Goal: Find specific page/section: Find specific page/section

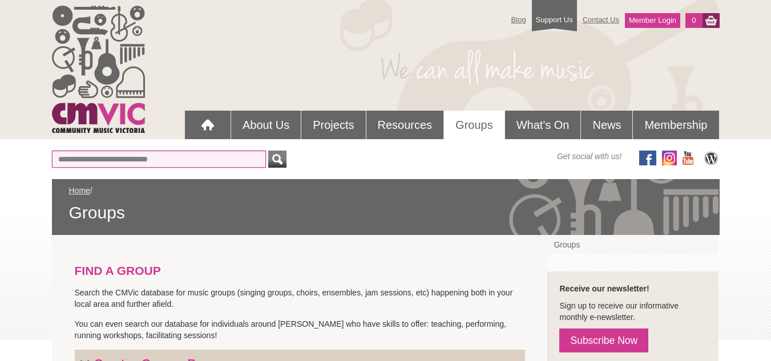
click at [135, 160] on input "Or find a Group by Keywords" at bounding box center [159, 159] width 214 height 17
click at [78, 156] on input "Or find a Group by Keywords" at bounding box center [159, 159] width 214 height 17
type input "**********"
click at [268, 151] on button "submit" at bounding box center [277, 159] width 18 height 17
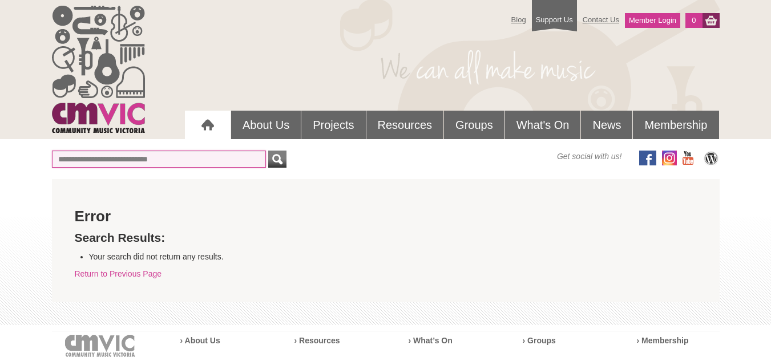
click at [119, 159] on input "text" at bounding box center [159, 159] width 214 height 17
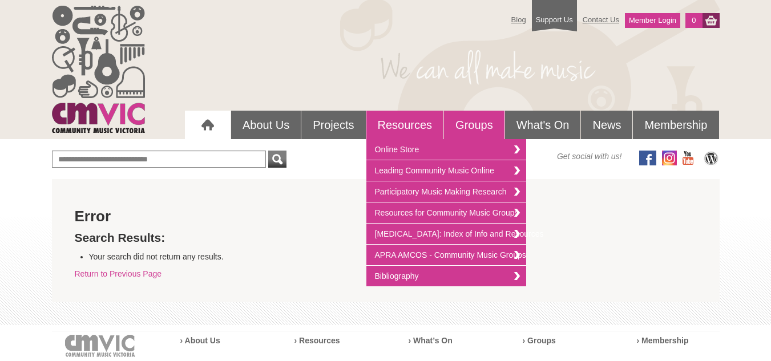
click at [467, 126] on link "Groups" at bounding box center [474, 125] width 60 height 29
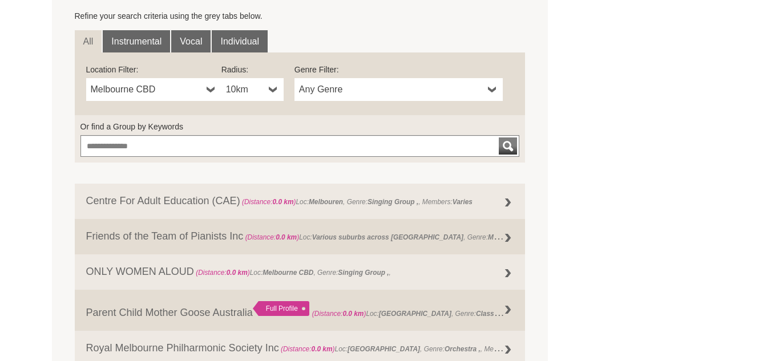
scroll to position [399, 0]
click at [134, 41] on link "Instrumental" at bounding box center [136, 41] width 67 height 23
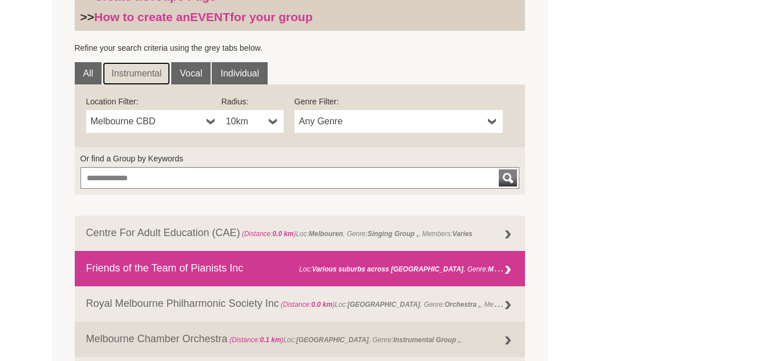
scroll to position [342, 0]
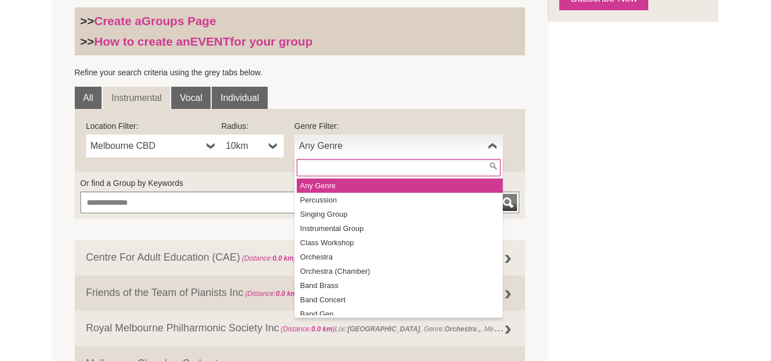
click at [497, 143] on link "Any Genre" at bounding box center [398, 146] width 208 height 23
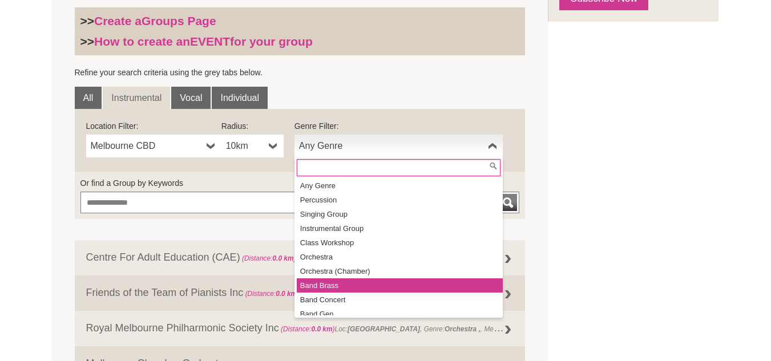
click at [359, 280] on li "Band Brass" at bounding box center [400, 285] width 206 height 14
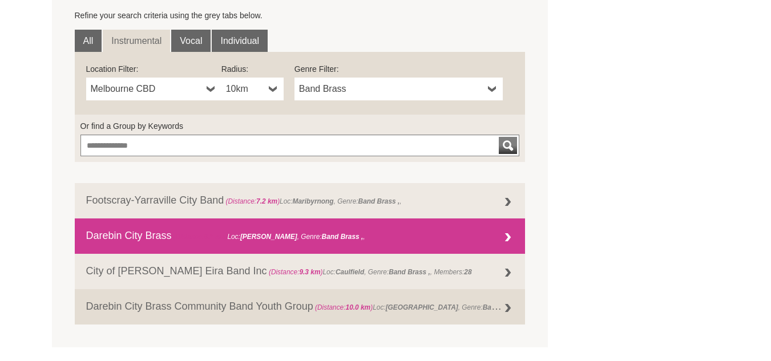
scroll to position [457, 0]
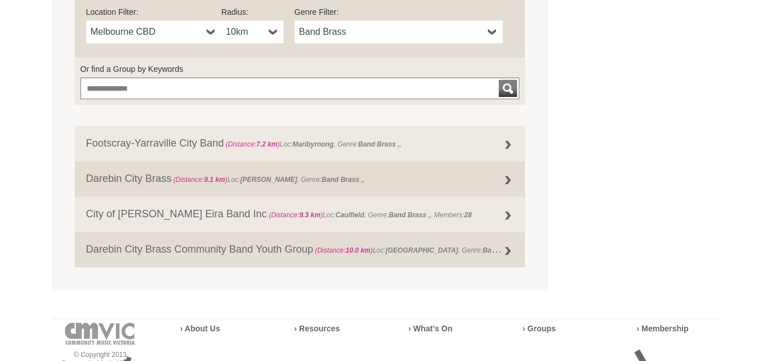
click at [491, 32] on b at bounding box center [492, 32] width 9 height 23
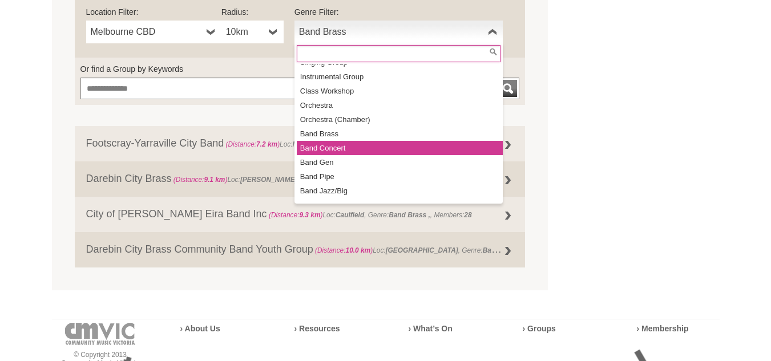
scroll to position [57, 0]
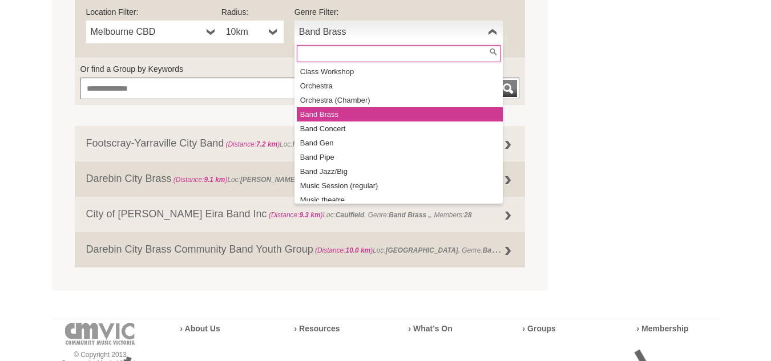
click at [327, 108] on li "Band Brass" at bounding box center [400, 114] width 206 height 14
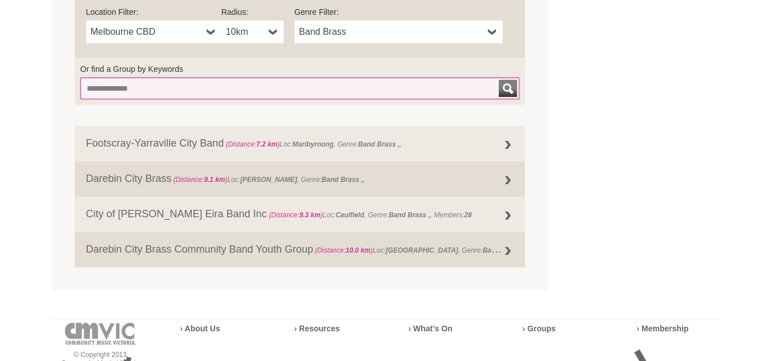
click at [184, 87] on input "Or find a Group by Keywords" at bounding box center [299, 89] width 439 height 22
type input "****"
click at [499, 80] on button "submit" at bounding box center [508, 88] width 18 height 17
